Goal: Information Seeking & Learning: Learn about a topic

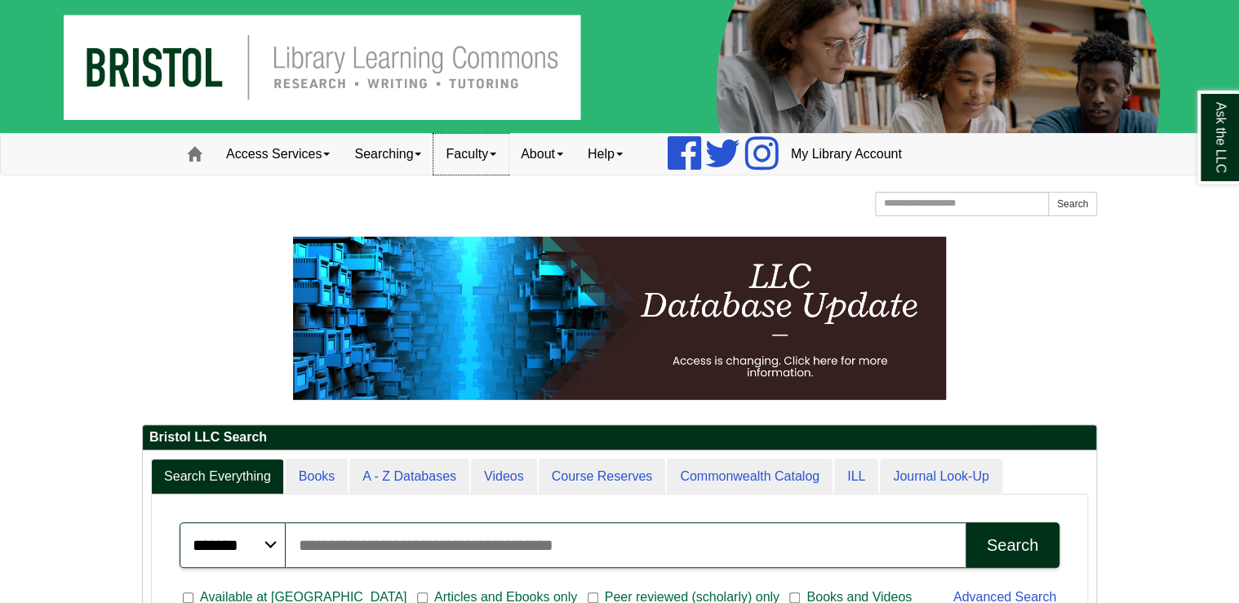
click at [498, 153] on link "Faculty" at bounding box center [470, 154] width 75 height 41
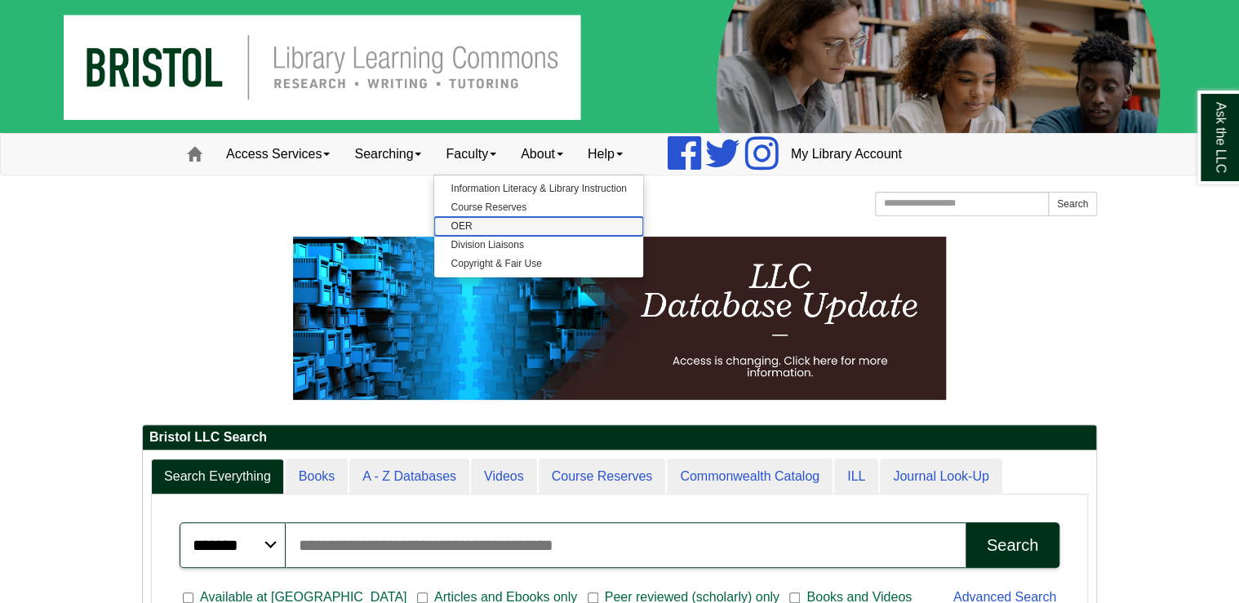
click at [480, 222] on link "OER" at bounding box center [538, 226] width 208 height 19
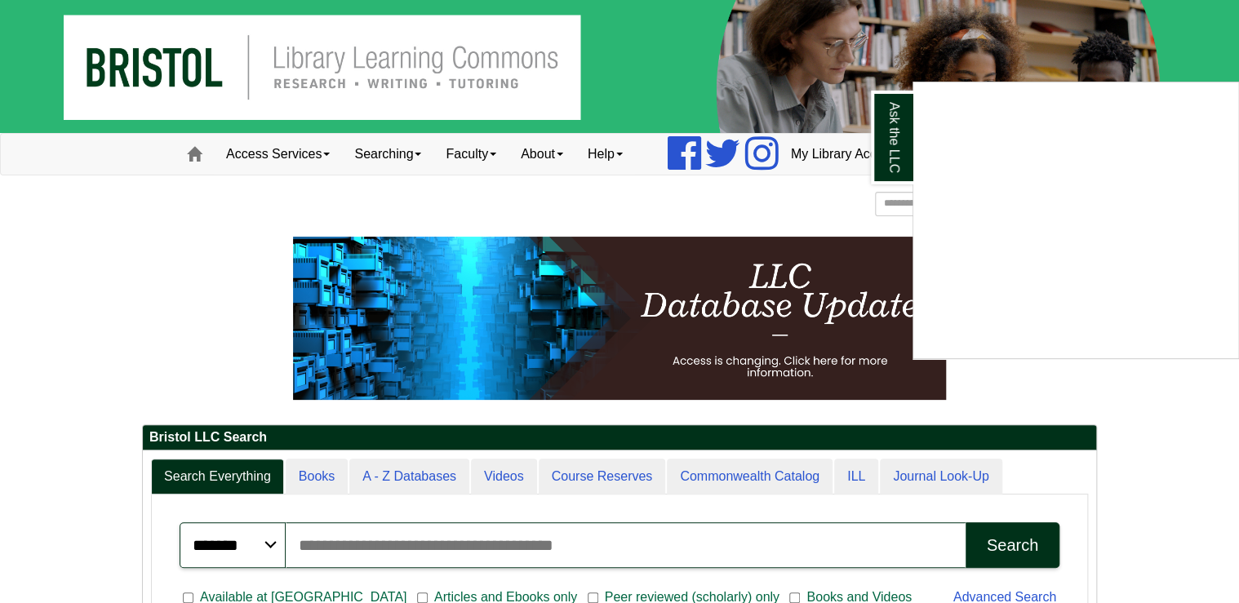
click at [480, 151] on div "Ask the LLC" at bounding box center [619, 301] width 1239 height 603
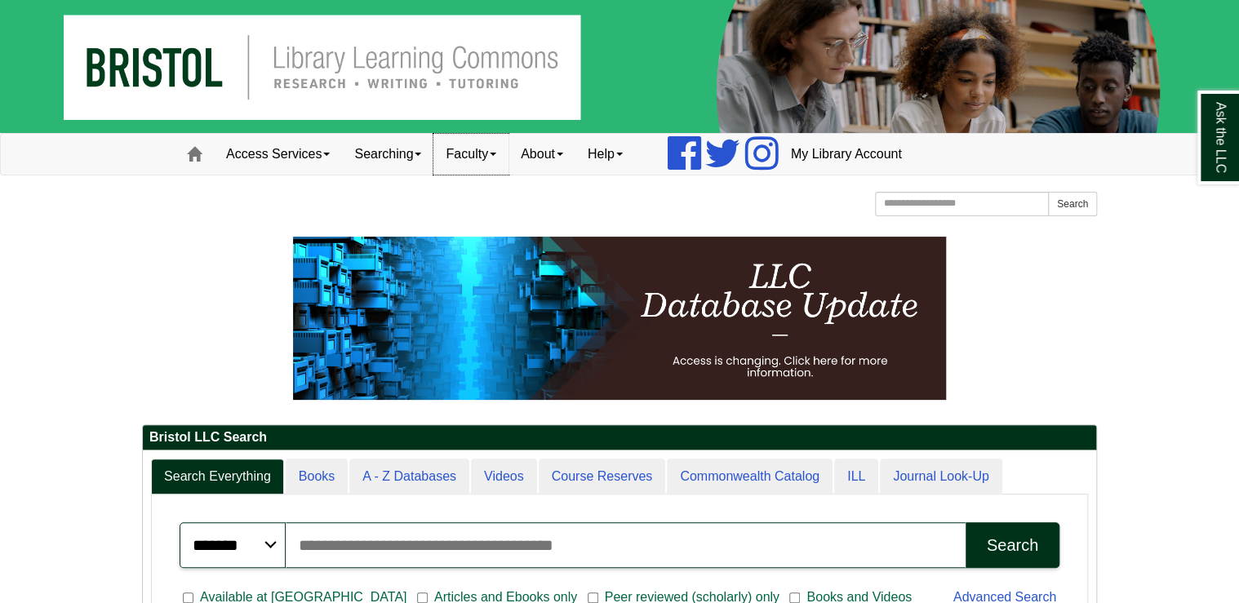
click at [483, 153] on link "Faculty" at bounding box center [470, 154] width 75 height 41
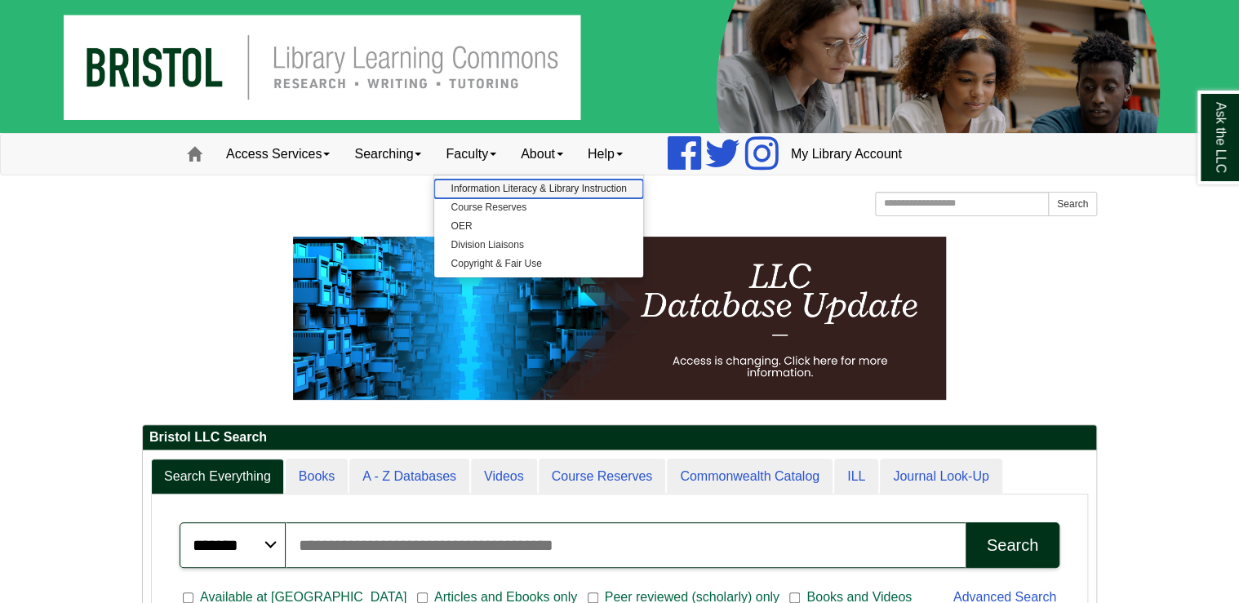
click at [483, 188] on link "Information Literacy & Library Instruction" at bounding box center [538, 189] width 208 height 19
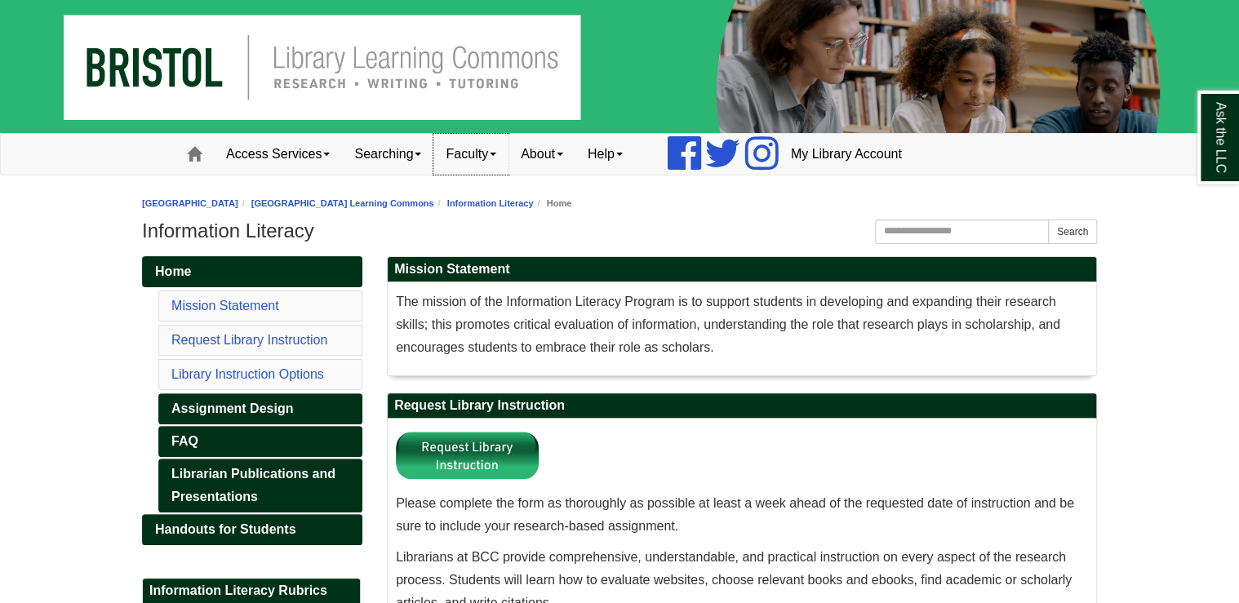
click at [497, 157] on link "Faculty" at bounding box center [470, 154] width 75 height 41
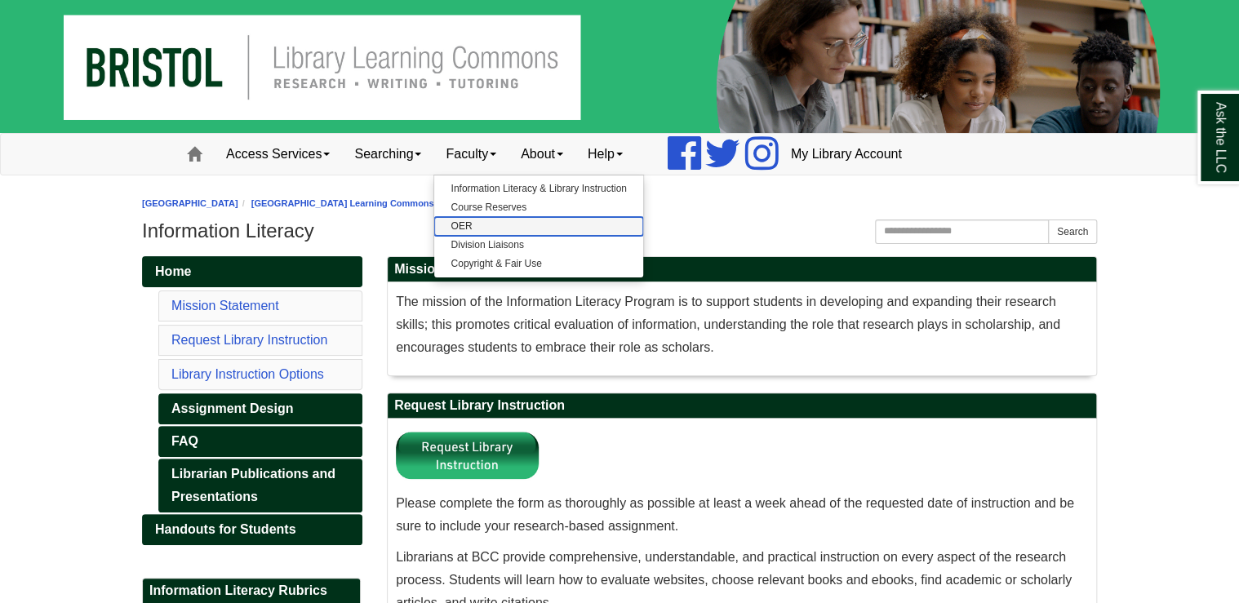
click at [493, 224] on link "OER" at bounding box center [538, 226] width 208 height 19
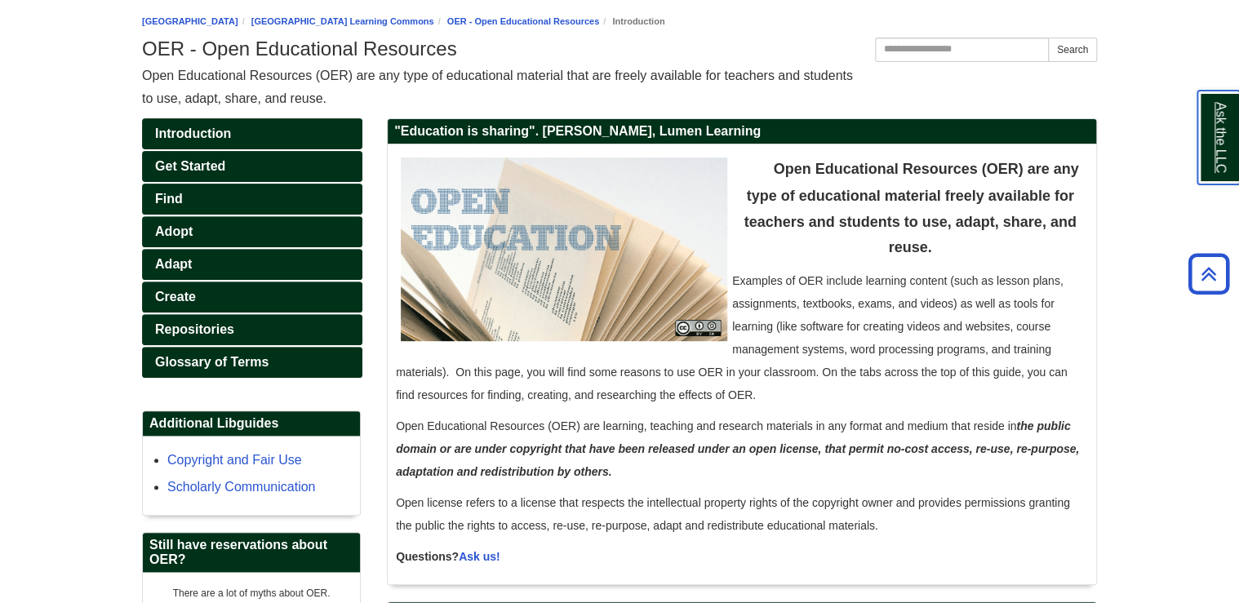
scroll to position [181, 0]
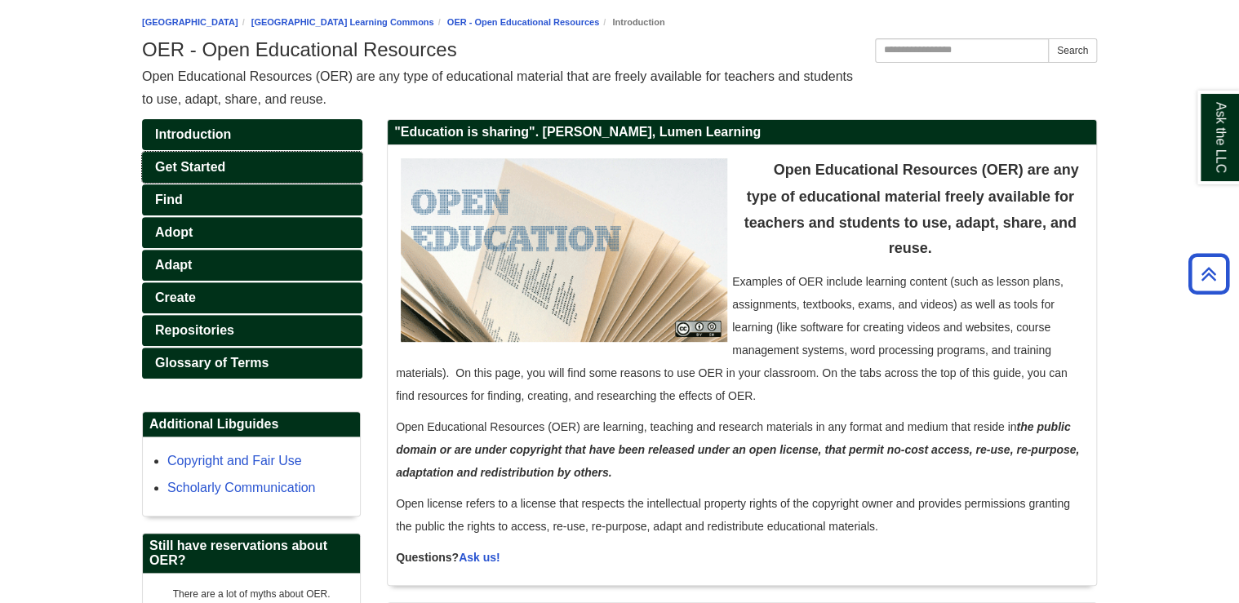
click at [186, 162] on span "Get Started" at bounding box center [190, 167] width 70 height 14
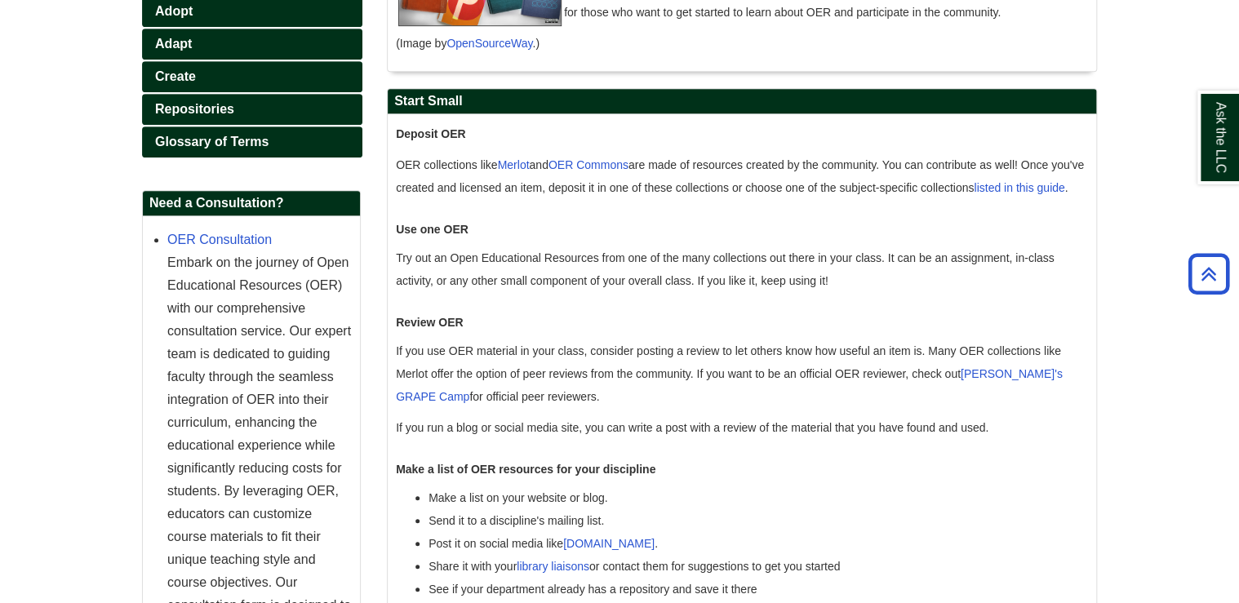
scroll to position [392, 0]
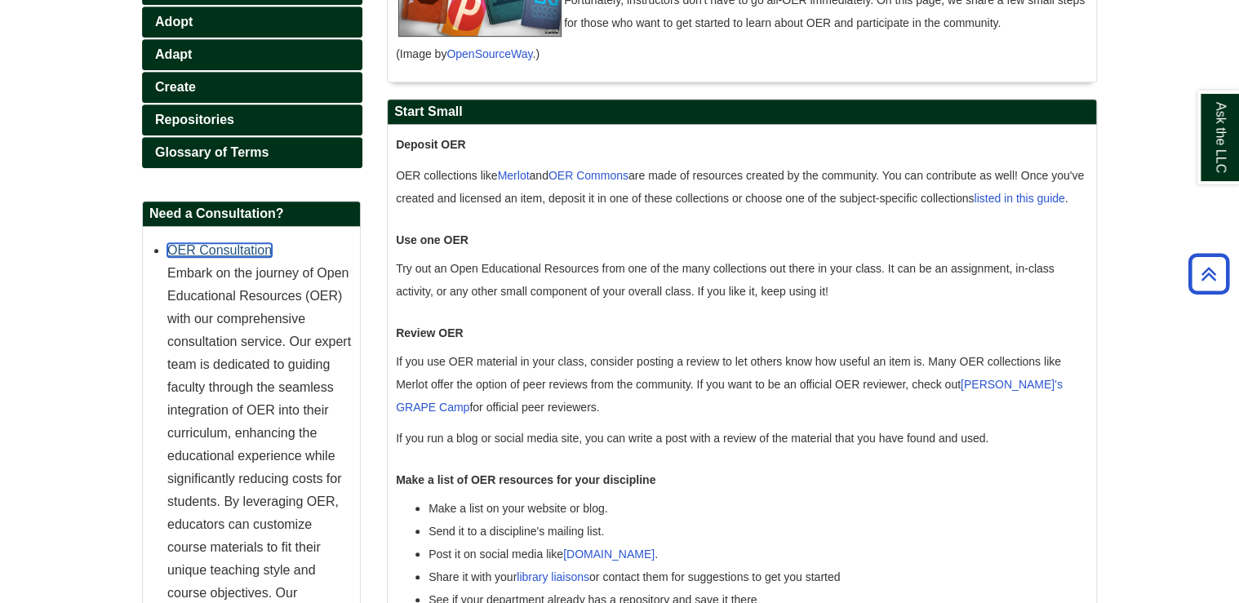
click at [235, 249] on link "OER Consultation" at bounding box center [219, 250] width 104 height 14
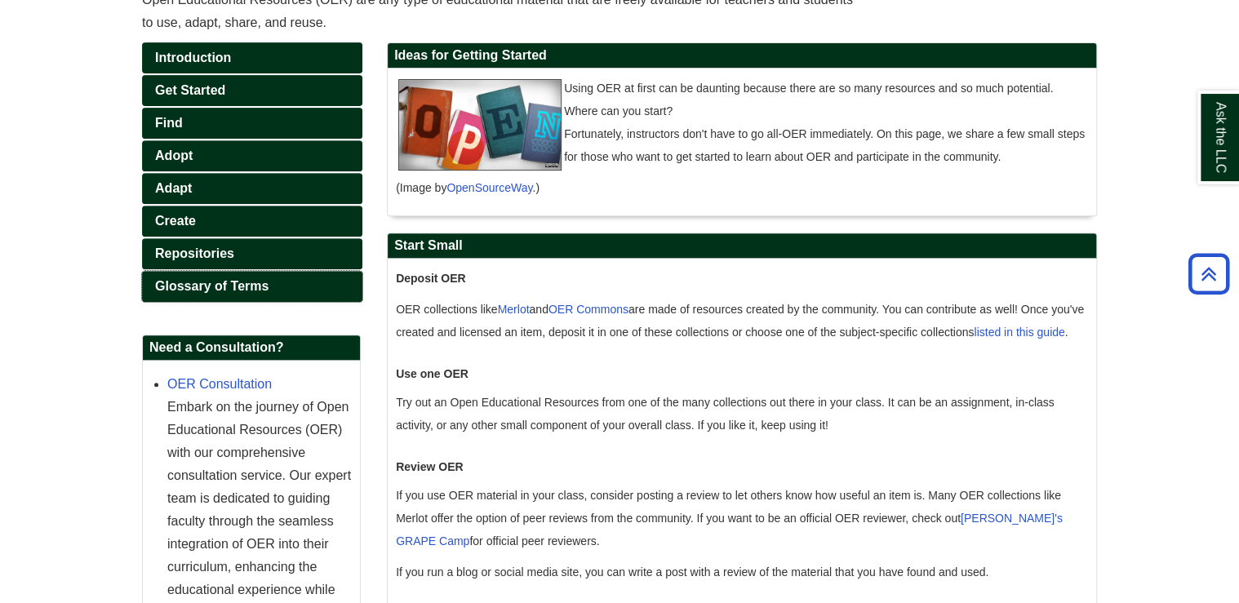
scroll to position [196, 0]
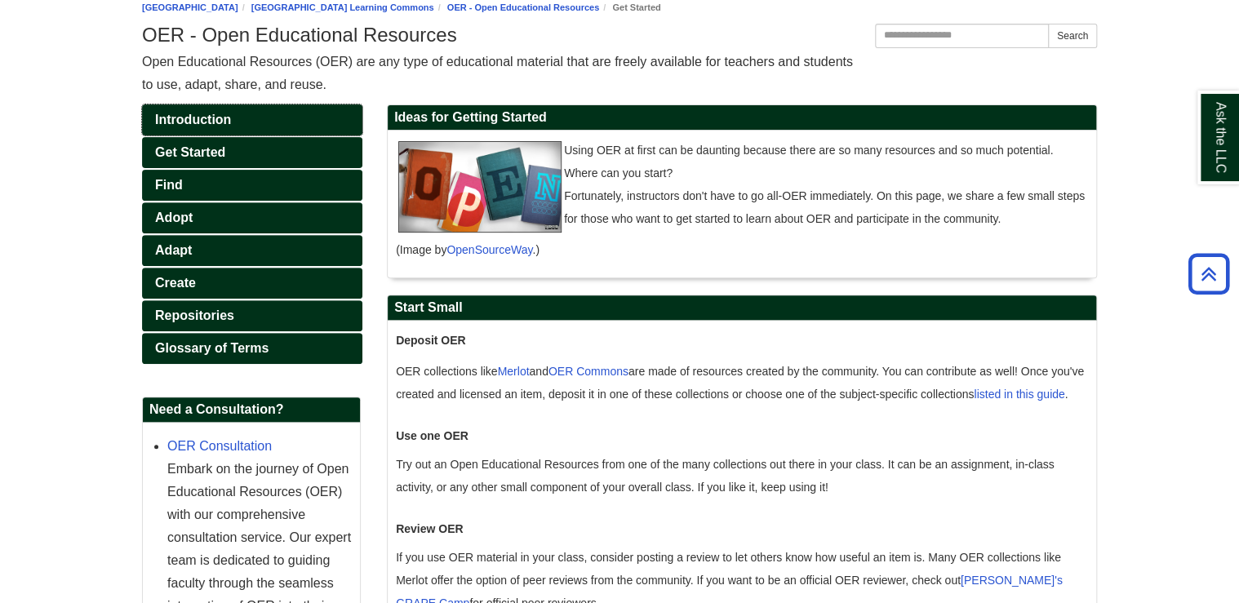
click at [204, 116] on span "Introduction" at bounding box center [193, 120] width 76 height 14
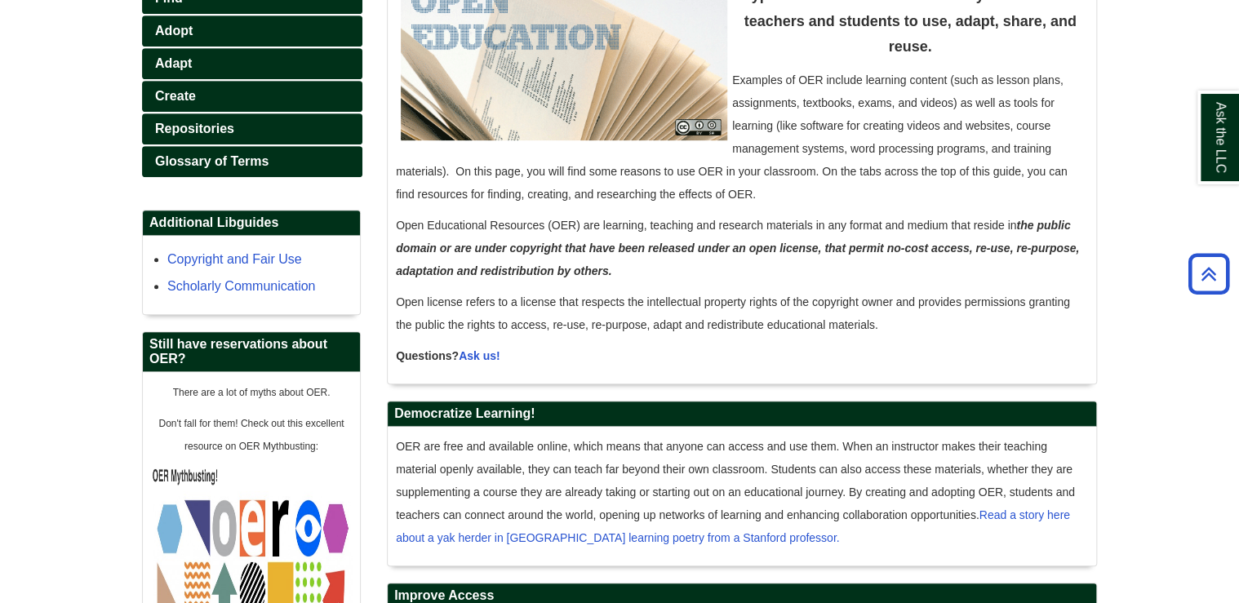
scroll to position [392, 0]
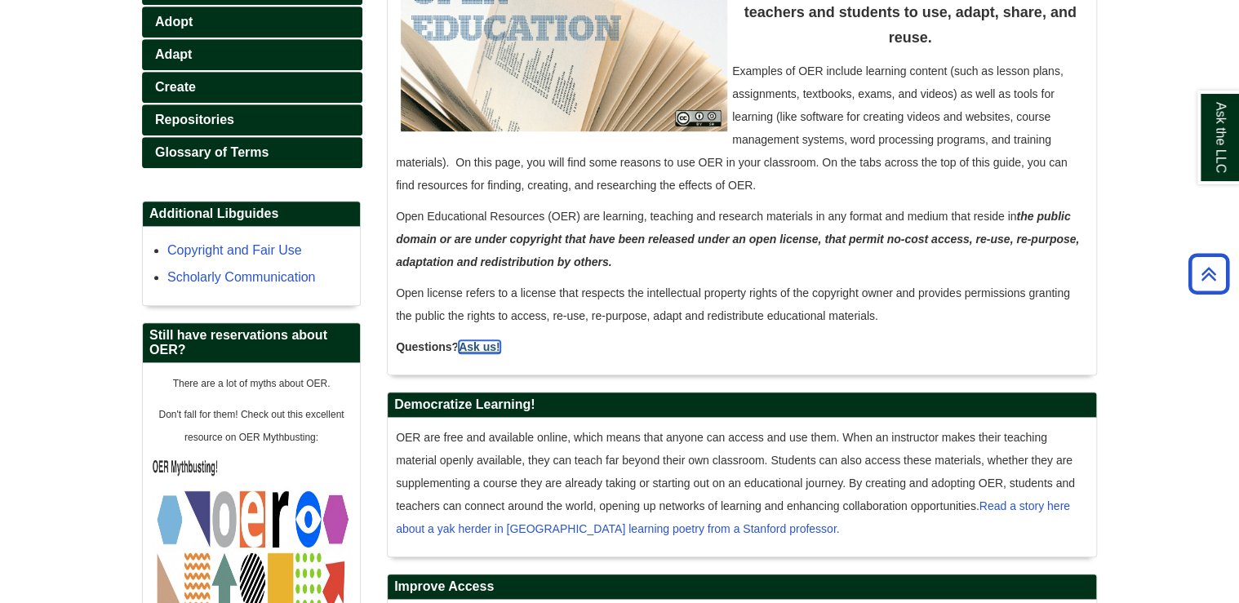
click at [474, 345] on link "Ask us!" at bounding box center [480, 346] width 42 height 13
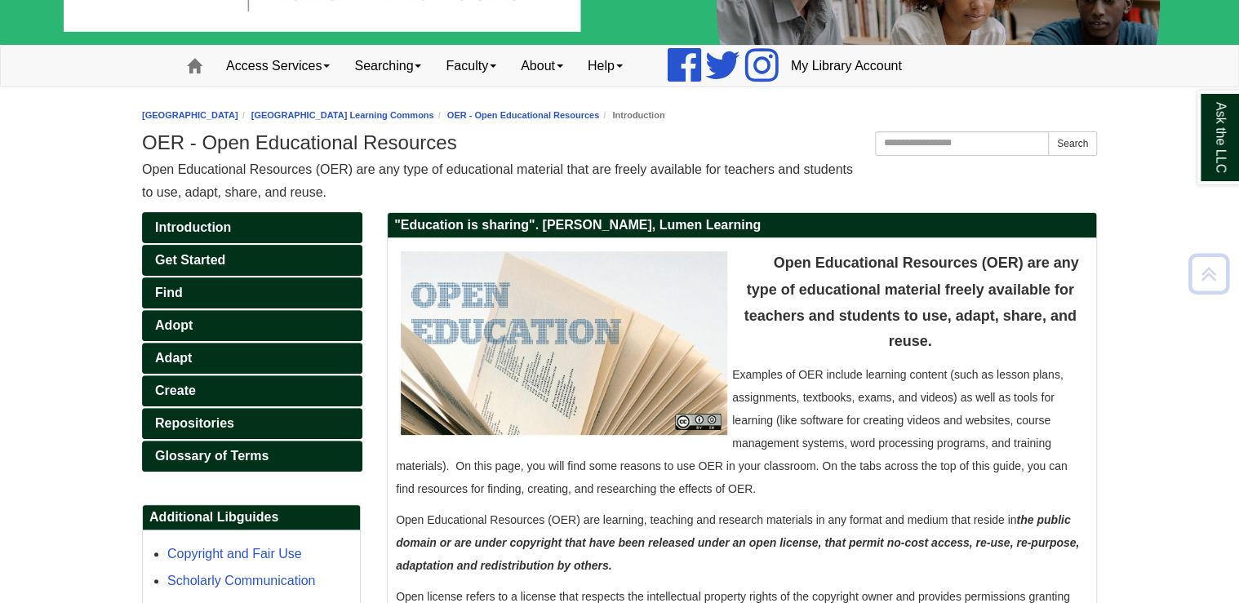
scroll to position [65, 0]
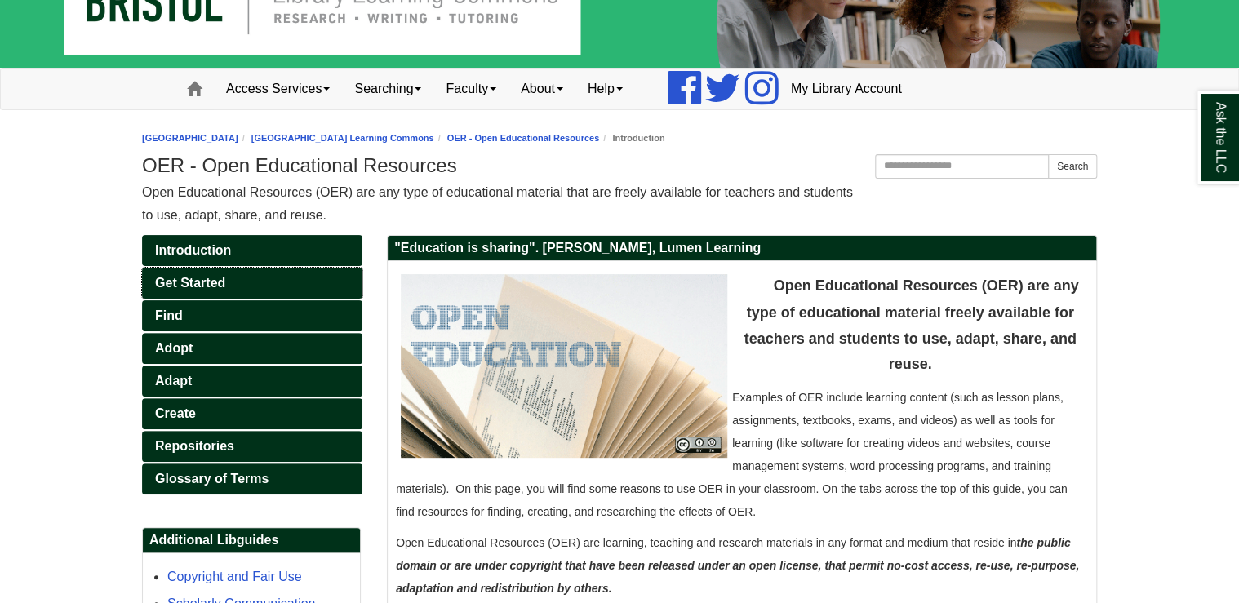
click at [204, 278] on span "Get Started" at bounding box center [190, 283] width 70 height 14
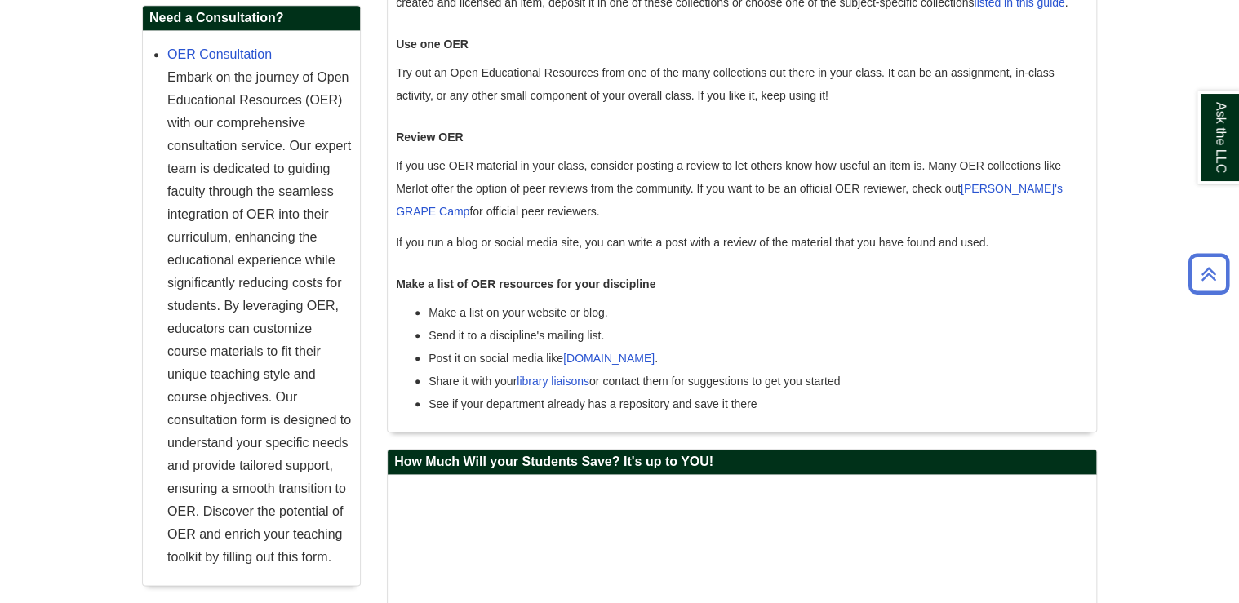
scroll to position [838, 0]
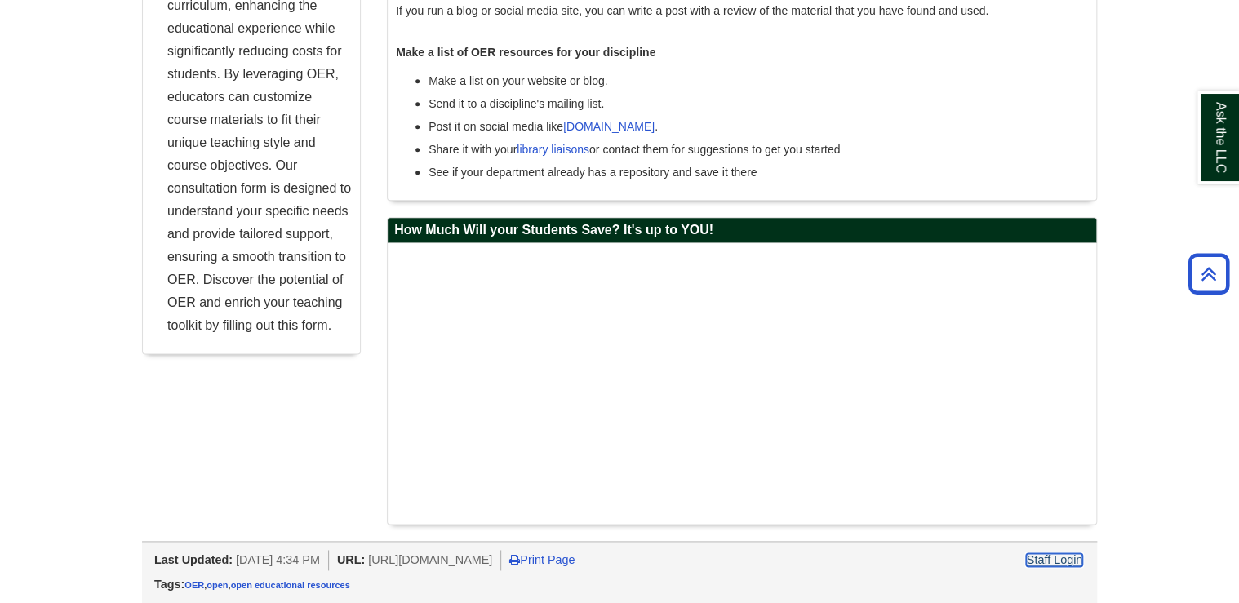
click at [1064, 554] on link "Staff Login" at bounding box center [1054, 559] width 56 height 13
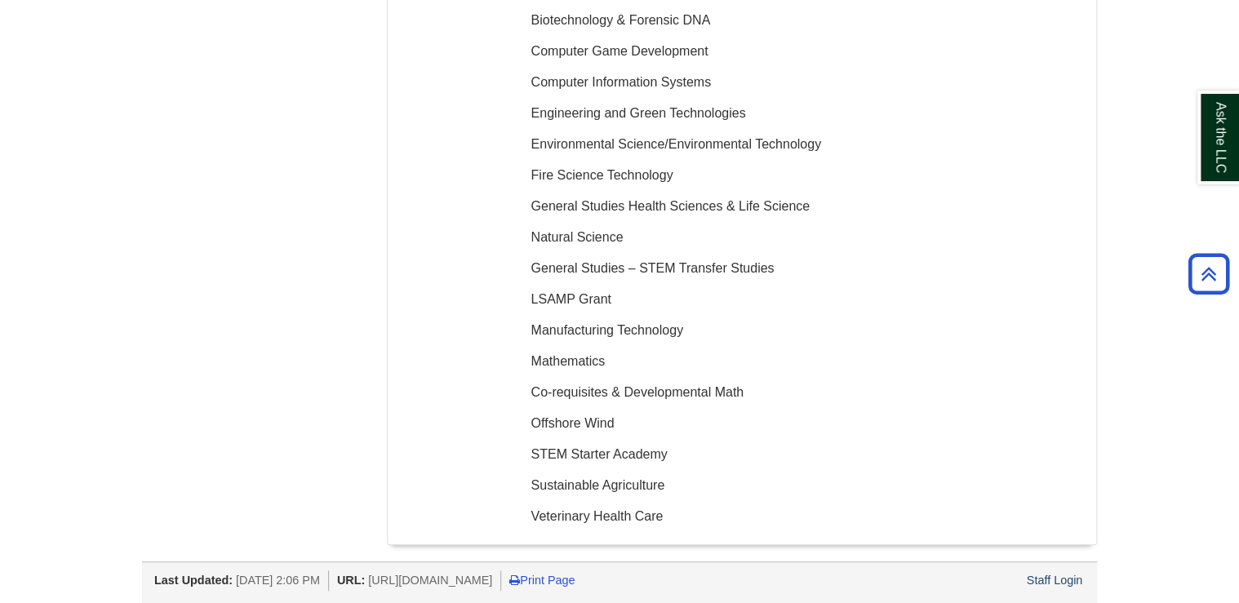
scroll to position [3431, 0]
